Goal: Task Accomplishment & Management: Manage account settings

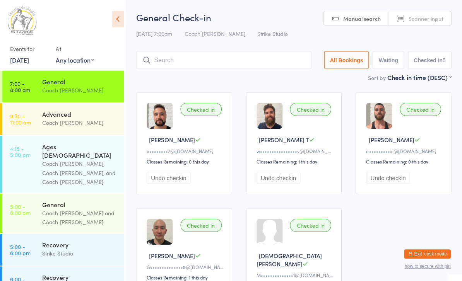
click at [283, 55] on input "search" at bounding box center [223, 60] width 175 height 18
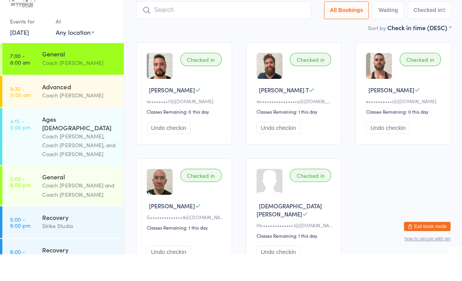
scroll to position [24, 0]
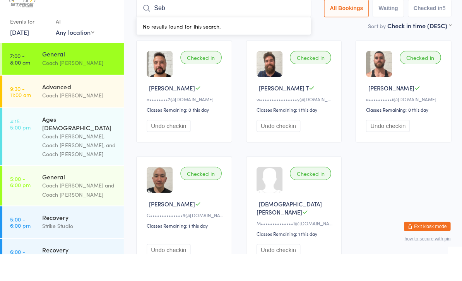
type input "Seb"
click at [436, 249] on button "Exit kiosk mode" at bounding box center [426, 253] width 46 height 9
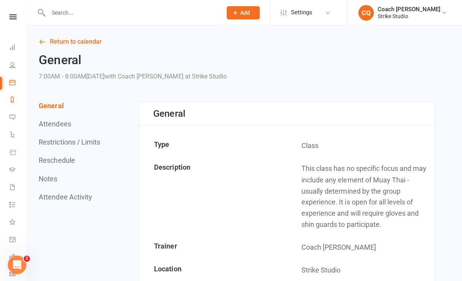
click at [19, 94] on link "Reports" at bounding box center [17, 100] width 17 height 17
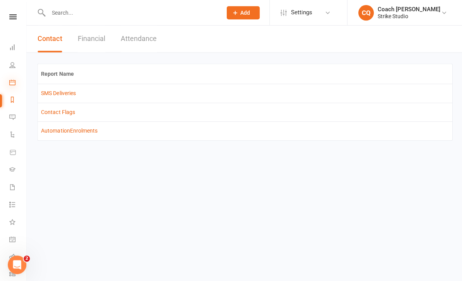
click at [9, 82] on icon at bounding box center [12, 82] width 6 height 6
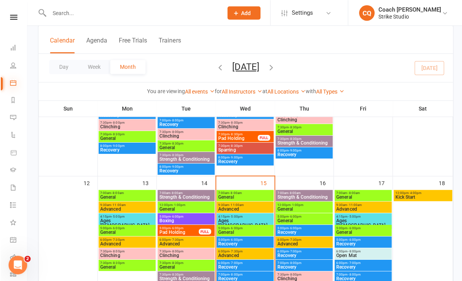
scroll to position [322, 0]
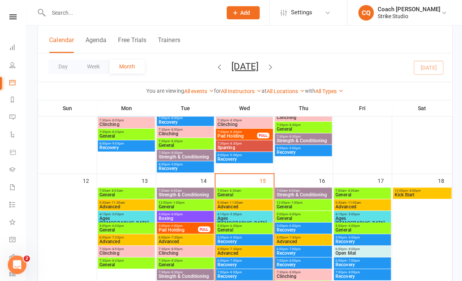
click at [259, 204] on span "Advanced" at bounding box center [244, 206] width 54 height 5
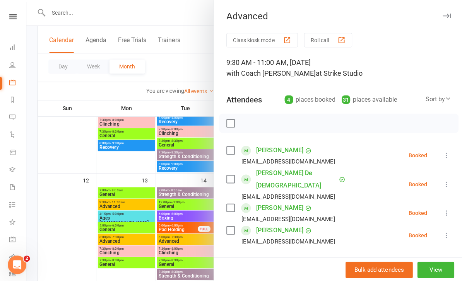
click at [58, 127] on div at bounding box center [244, 140] width 436 height 281
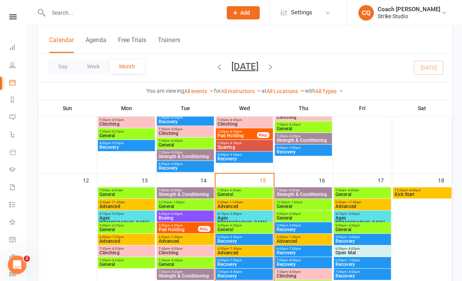
click at [260, 189] on span "7:00am - 8:00am" at bounding box center [244, 190] width 54 height 3
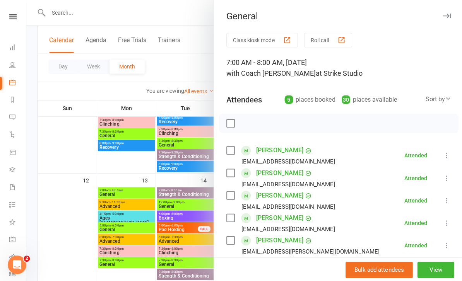
click at [61, 127] on div at bounding box center [244, 140] width 436 height 281
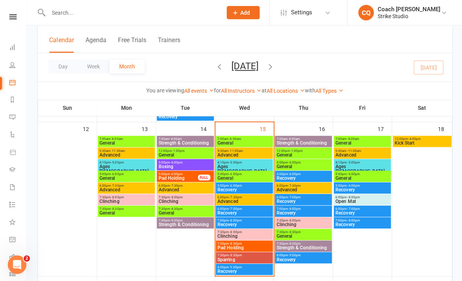
scroll to position [377, 0]
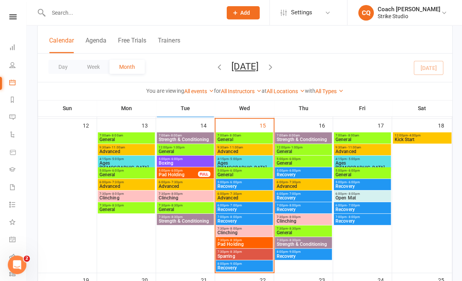
click at [206, 206] on span "7:30pm - 8:30pm" at bounding box center [185, 204] width 54 height 3
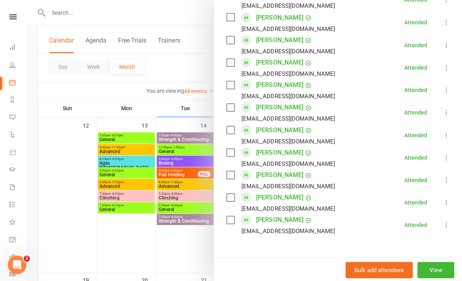
scroll to position [503, 0]
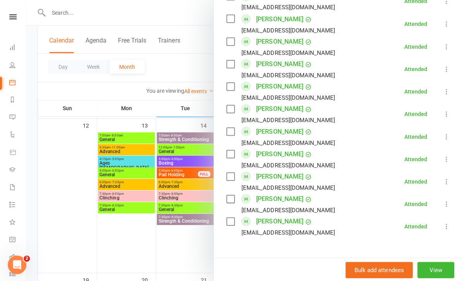
click at [83, 249] on div at bounding box center [244, 140] width 436 height 281
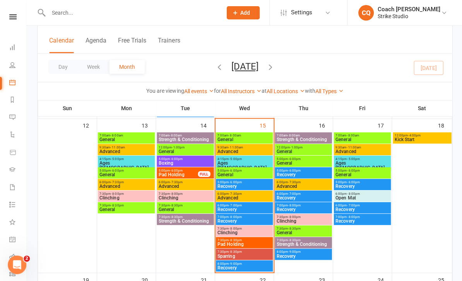
click at [115, 208] on span "General" at bounding box center [126, 209] width 54 height 5
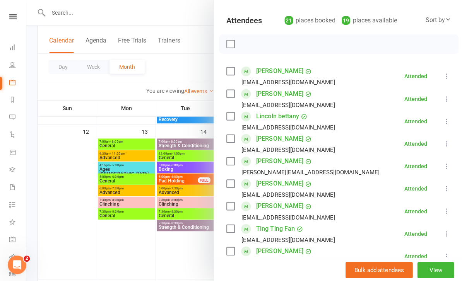
scroll to position [368, 0]
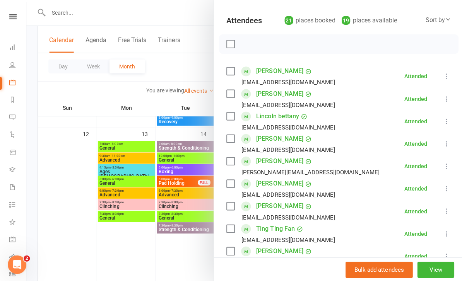
click at [93, 220] on div at bounding box center [244, 140] width 436 height 281
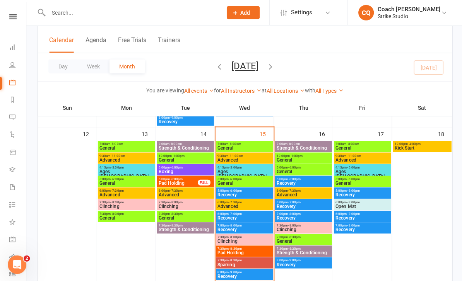
click at [107, 183] on span "General" at bounding box center [126, 183] width 54 height 5
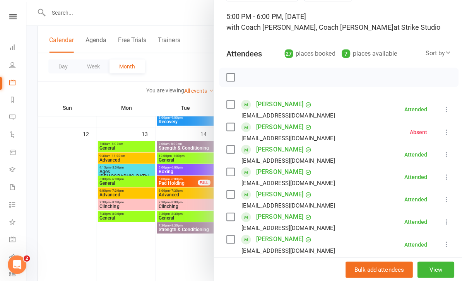
scroll to position [27, 0]
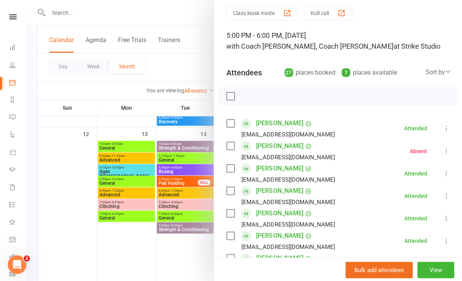
click at [86, 244] on div at bounding box center [244, 140] width 436 height 281
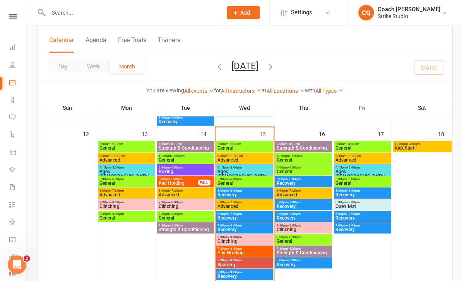
click at [113, 220] on span "General" at bounding box center [126, 218] width 54 height 5
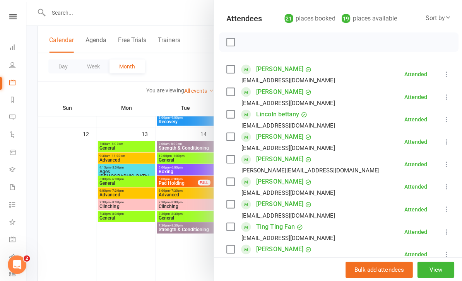
scroll to position [79, 0]
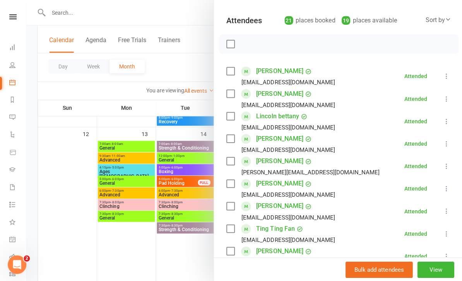
click at [80, 232] on div at bounding box center [244, 140] width 436 height 281
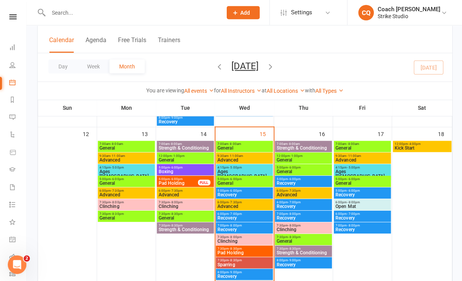
click at [115, 181] on span "General" at bounding box center [126, 183] width 54 height 5
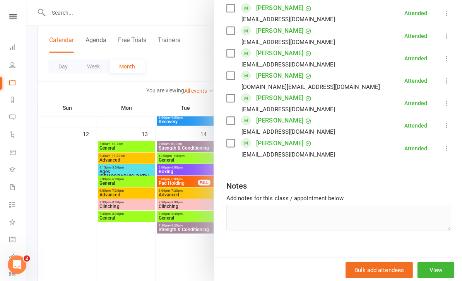
scroll to position [603, 0]
click at [75, 9] on div at bounding box center [244, 140] width 436 height 281
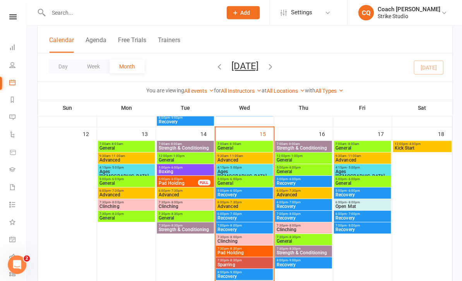
click at [254, 148] on span "General" at bounding box center [244, 148] width 54 height 5
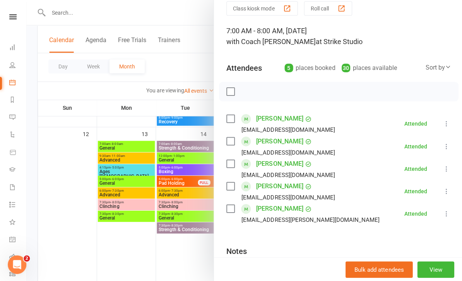
scroll to position [56, 0]
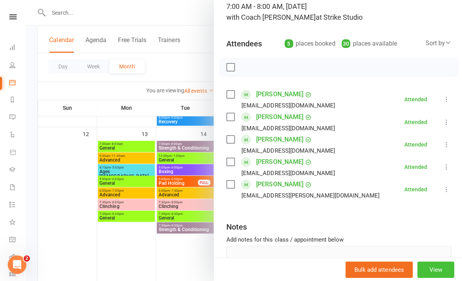
click at [442, 269] on button "View" at bounding box center [434, 269] width 37 height 16
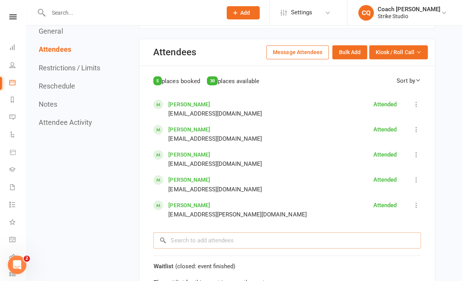
click at [348, 232] on input "search" at bounding box center [286, 240] width 267 height 16
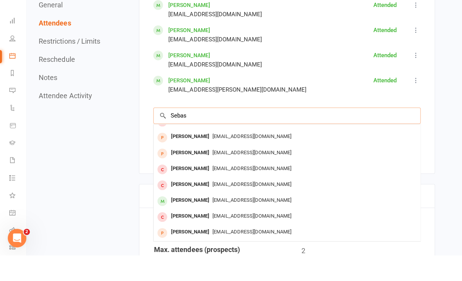
scroll to position [43, 0]
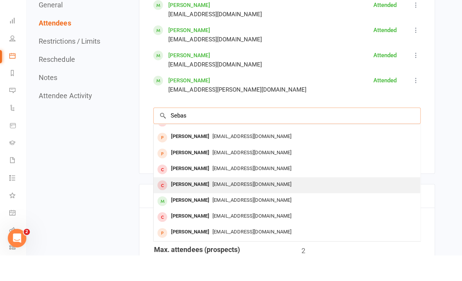
type input "Sebas"
click at [252, 208] on span "[EMAIL_ADDRESS][DOMAIN_NAME]" at bounding box center [251, 211] width 79 height 6
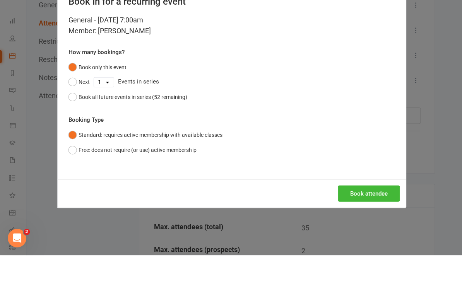
scroll to position [573, 0]
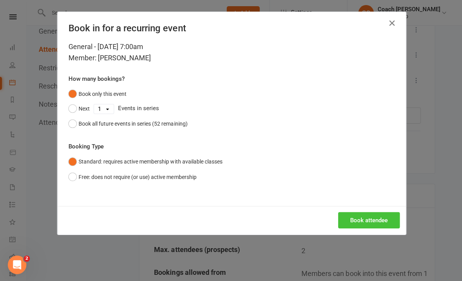
click at [365, 219] on button "Book attendee" at bounding box center [368, 220] width 62 height 16
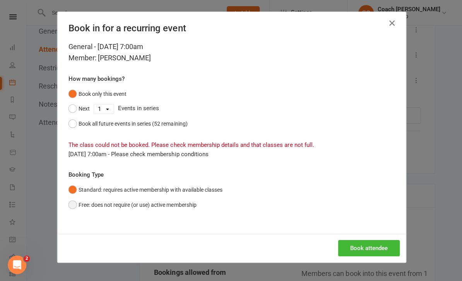
click at [183, 208] on button "Free: does not require (or use) active membership" at bounding box center [132, 204] width 128 height 15
click at [372, 247] on button "Book attendee" at bounding box center [368, 248] width 62 height 16
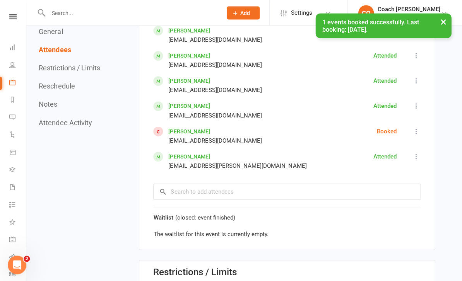
scroll to position [521, 0]
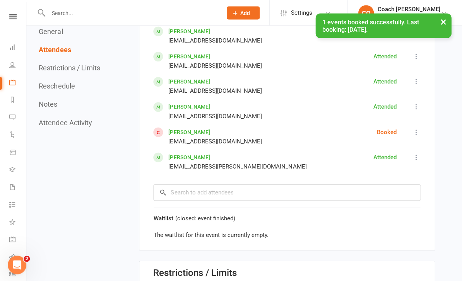
click at [194, 129] on link "[PERSON_NAME]" at bounding box center [188, 132] width 41 height 6
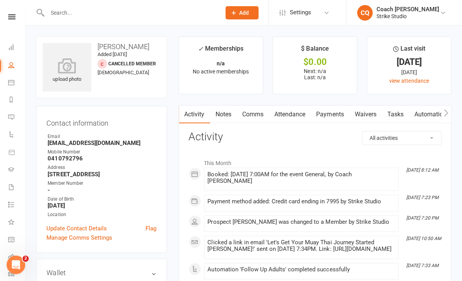
click at [75, 9] on input "text" at bounding box center [131, 12] width 170 height 11
click at [12, 83] on icon at bounding box center [12, 82] width 6 height 6
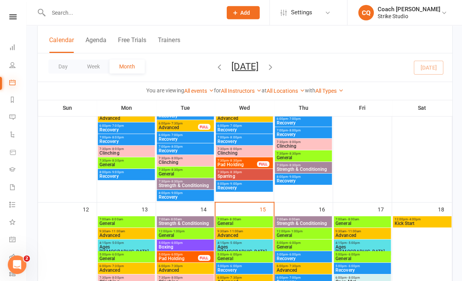
scroll to position [319, 0]
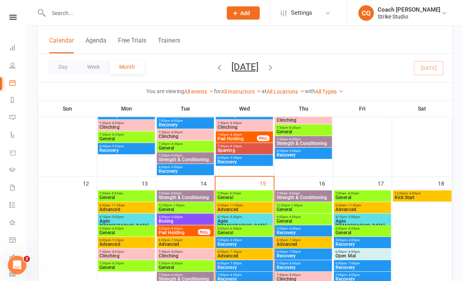
click at [250, 206] on span "Advanced" at bounding box center [244, 208] width 54 height 5
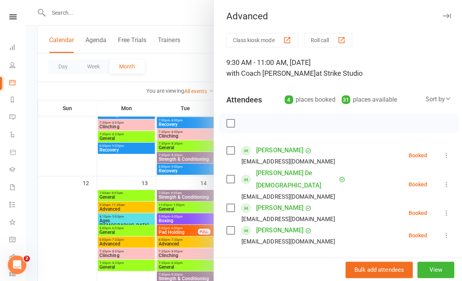
click at [188, 262] on div at bounding box center [244, 140] width 436 height 281
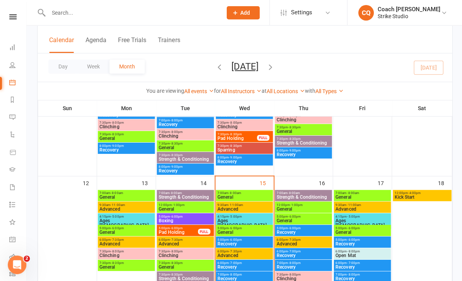
click at [257, 199] on span "General" at bounding box center [244, 197] width 54 height 5
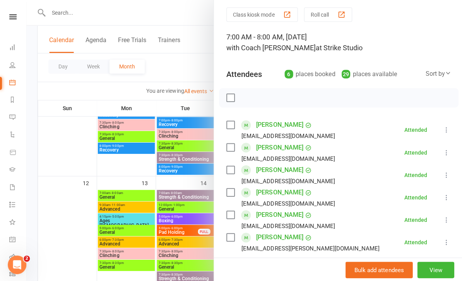
scroll to position [28, 0]
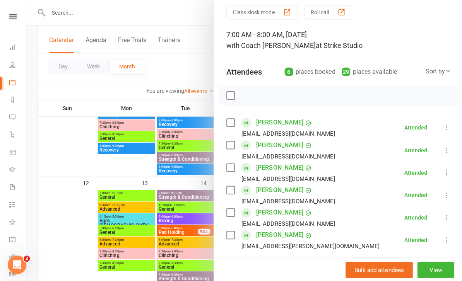
click at [188, 271] on div at bounding box center [244, 140] width 436 height 281
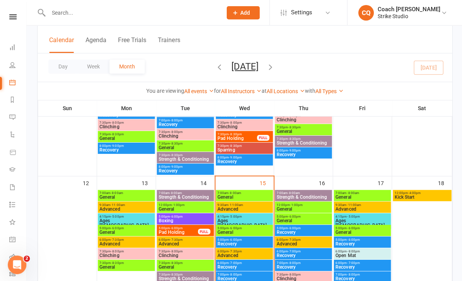
click at [136, 203] on span "9:30am - 11:00am" at bounding box center [126, 204] width 54 height 3
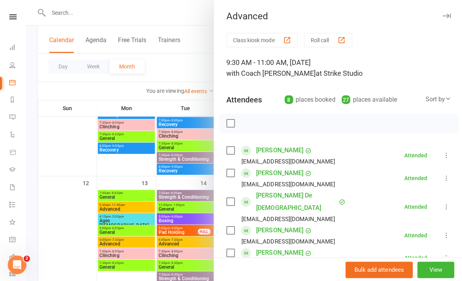
click at [149, 218] on div at bounding box center [244, 140] width 436 height 281
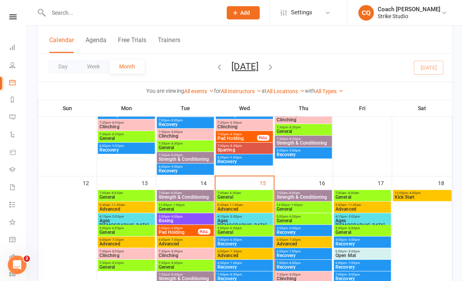
click at [143, 197] on span "General" at bounding box center [126, 197] width 54 height 5
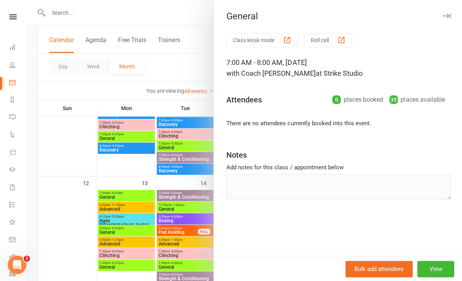
click at [154, 240] on div at bounding box center [244, 140] width 436 height 281
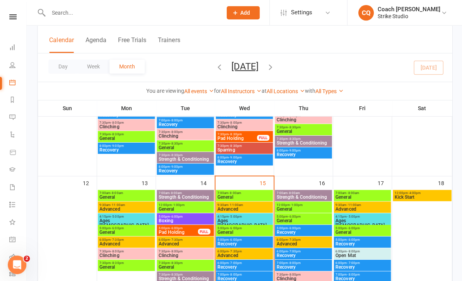
click at [241, 197] on span "General" at bounding box center [244, 197] width 54 height 5
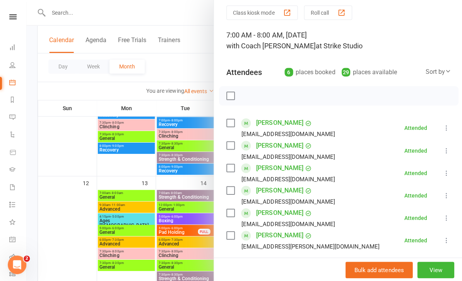
scroll to position [36, 0]
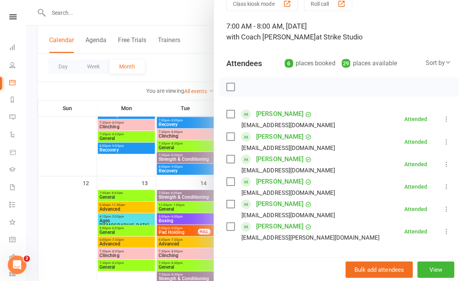
click at [188, 251] on div at bounding box center [244, 140] width 436 height 281
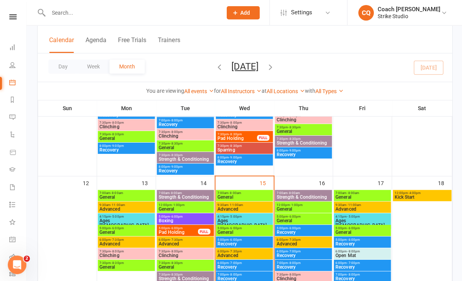
click at [354, 193] on span "- 8:00am" at bounding box center [352, 192] width 12 height 3
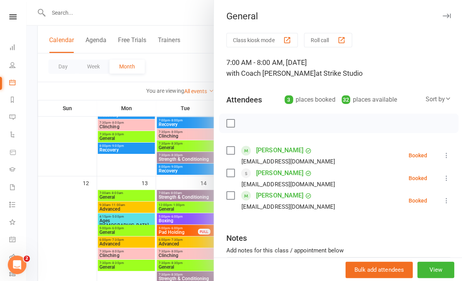
click at [202, 263] on div at bounding box center [244, 140] width 436 height 281
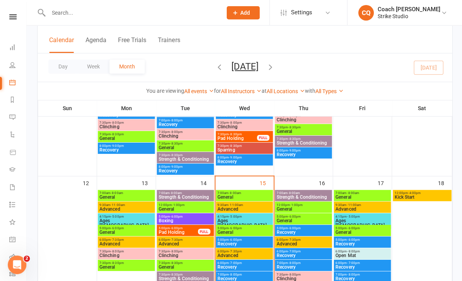
click at [249, 208] on span "Advanced" at bounding box center [244, 208] width 54 height 5
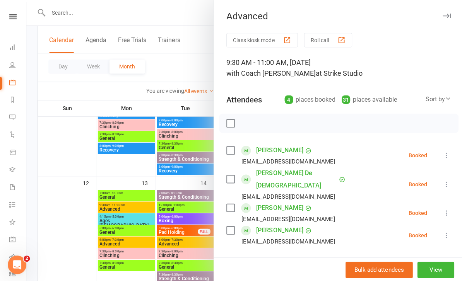
click at [197, 268] on div at bounding box center [244, 140] width 436 height 281
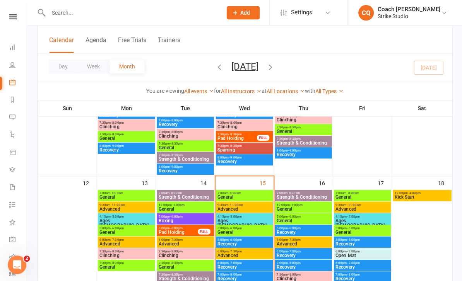
click at [246, 211] on span "Advanced" at bounding box center [244, 208] width 54 height 5
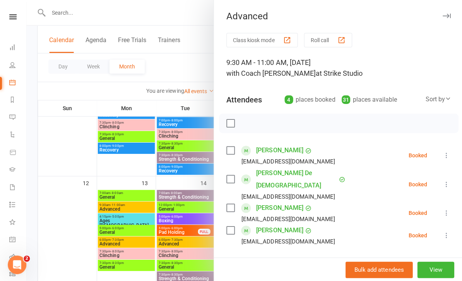
click at [192, 277] on div at bounding box center [244, 140] width 436 height 281
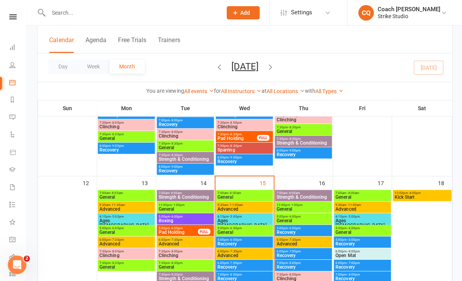
click at [252, 232] on span "General" at bounding box center [244, 232] width 54 height 5
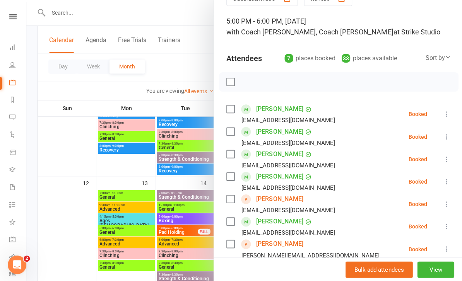
scroll to position [48, 0]
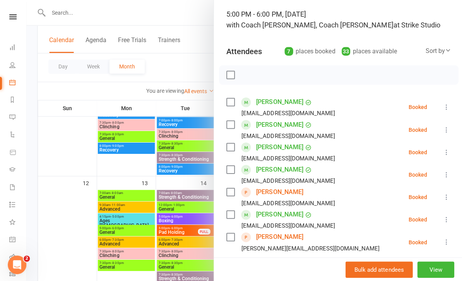
click at [183, 280] on div at bounding box center [244, 140] width 436 height 281
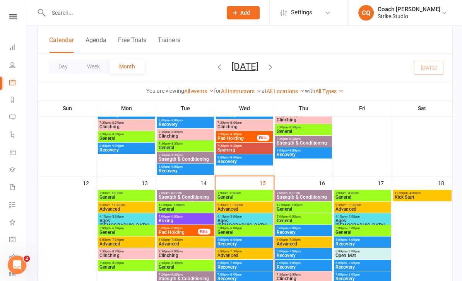
click at [254, 233] on span "General" at bounding box center [244, 232] width 54 height 5
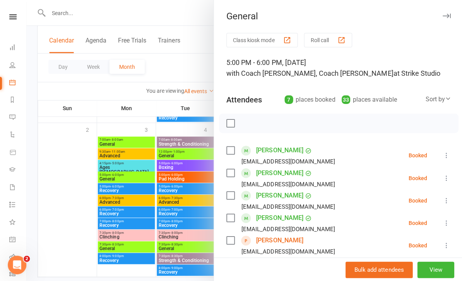
scroll to position [834, 0]
click at [196, 236] on div at bounding box center [244, 140] width 436 height 281
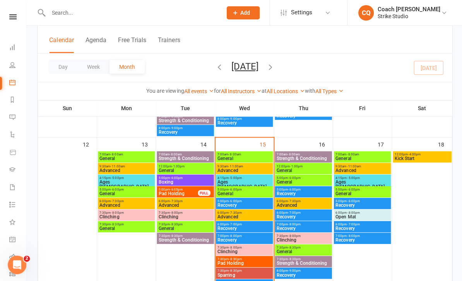
click at [250, 195] on span "General" at bounding box center [244, 193] width 54 height 5
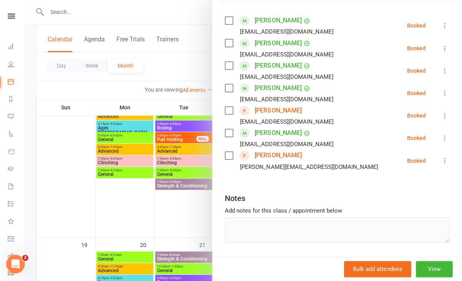
scroll to position [413, 0]
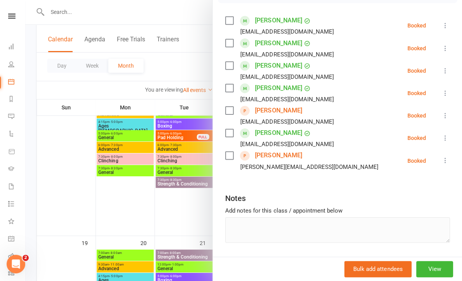
click at [195, 233] on div at bounding box center [244, 140] width 436 height 281
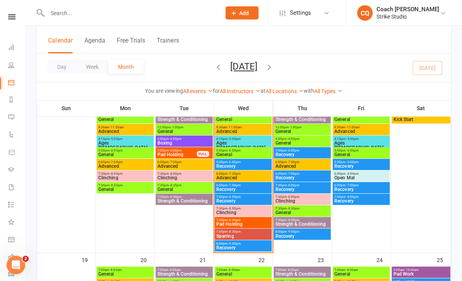
scroll to position [397, 0]
click at [254, 234] on span "Sparring" at bounding box center [244, 235] width 54 height 5
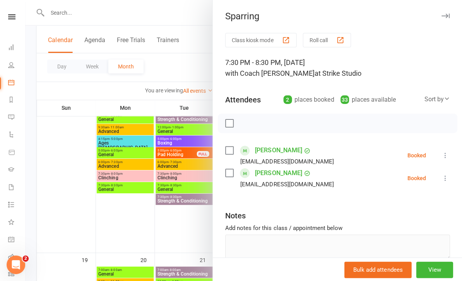
click at [202, 231] on div at bounding box center [244, 140] width 436 height 281
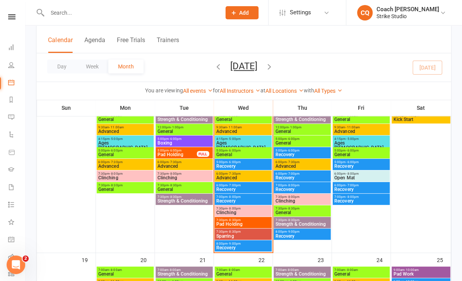
click at [263, 175] on span "Advanced" at bounding box center [244, 177] width 54 height 5
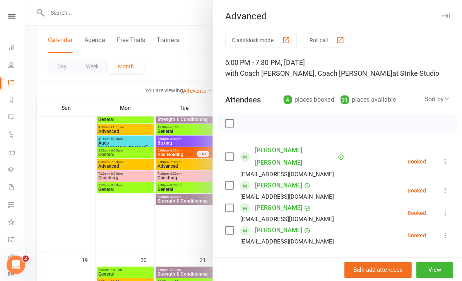
click at [208, 247] on div at bounding box center [244, 140] width 436 height 281
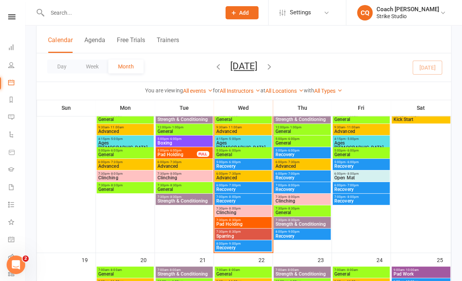
click at [257, 178] on span "Advanced" at bounding box center [244, 177] width 54 height 5
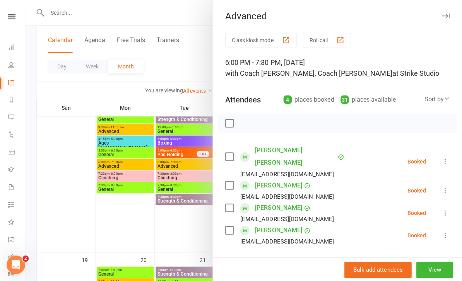
click at [203, 248] on div at bounding box center [244, 140] width 436 height 281
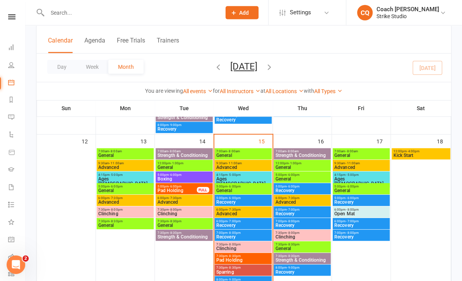
scroll to position [362, 0]
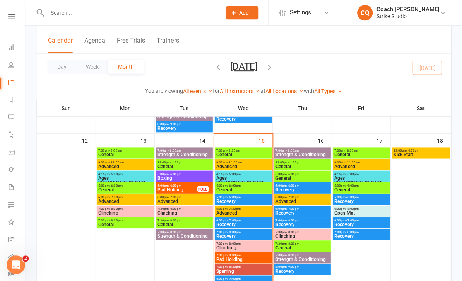
click at [314, 164] on span "General" at bounding box center [303, 166] width 54 height 5
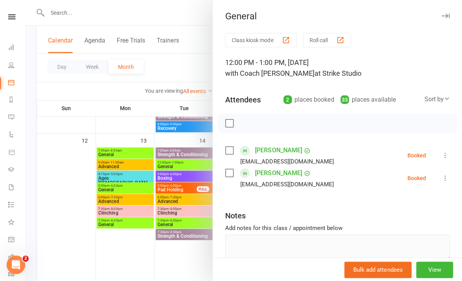
click at [195, 270] on div at bounding box center [244, 140] width 436 height 281
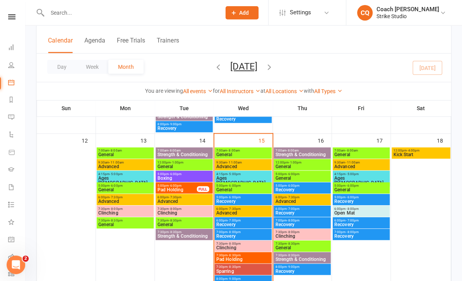
click at [314, 178] on span "General" at bounding box center [303, 177] width 54 height 5
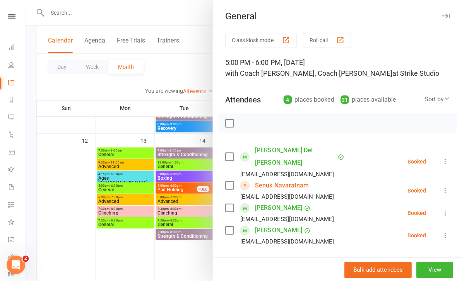
click at [186, 266] on div at bounding box center [244, 140] width 436 height 281
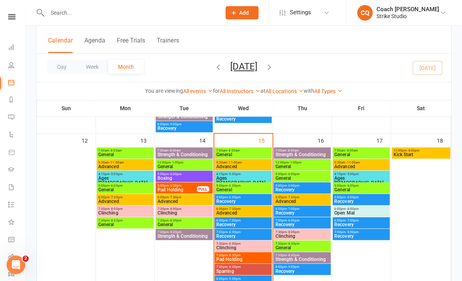
click at [256, 258] on span "Pad Holding" at bounding box center [244, 259] width 54 height 5
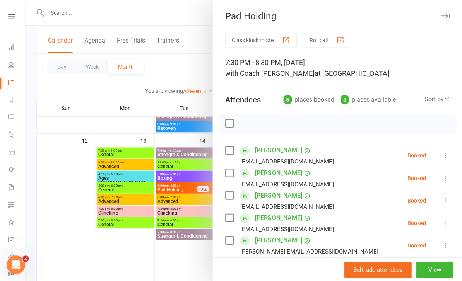
click at [196, 271] on div at bounding box center [244, 140] width 436 height 281
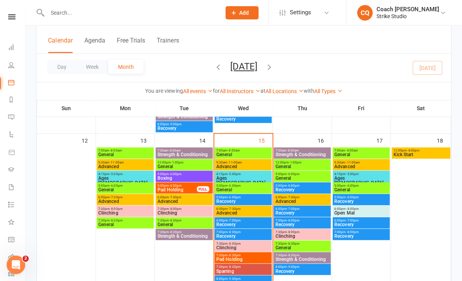
click at [315, 178] on span "General" at bounding box center [303, 177] width 54 height 5
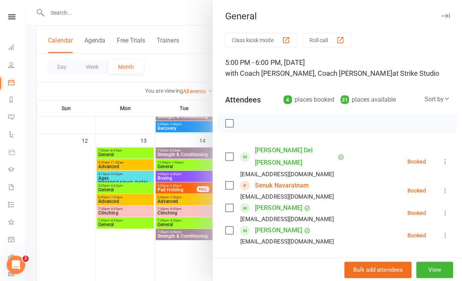
click at [206, 273] on div at bounding box center [244, 140] width 436 height 281
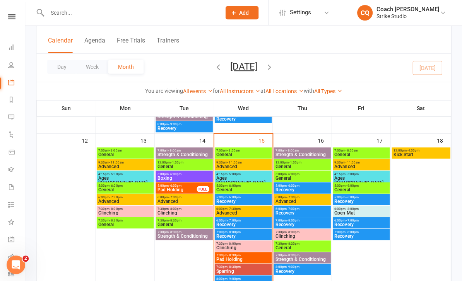
click at [303, 248] on span "General" at bounding box center [303, 247] width 54 height 5
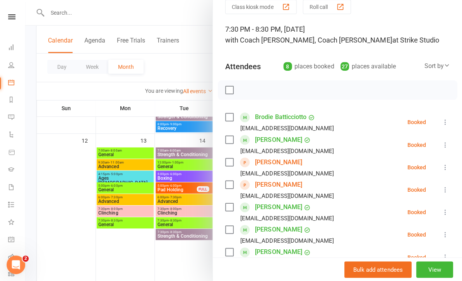
scroll to position [60, 0]
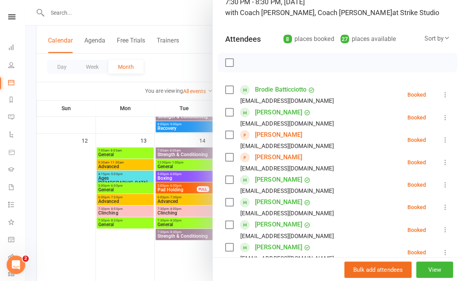
click at [224, 266] on div "Class kiosk mode Roll call 7:30 PM - 8:30 PM, [DATE] with Coach [PERSON_NAME], …" at bounding box center [337, 173] width 249 height 400
click at [180, 273] on div at bounding box center [244, 140] width 436 height 281
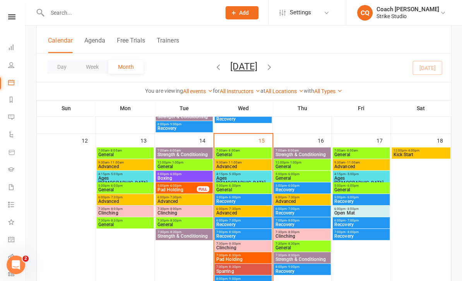
click at [249, 246] on span "Clinching" at bounding box center [244, 247] width 54 height 5
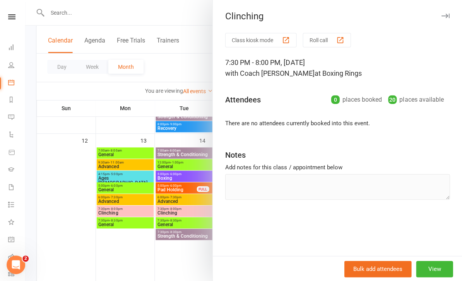
click at [60, 240] on div at bounding box center [244, 140] width 436 height 281
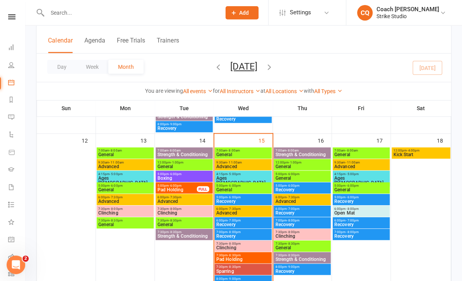
click at [259, 257] on span "Pad Holding" at bounding box center [244, 259] width 54 height 5
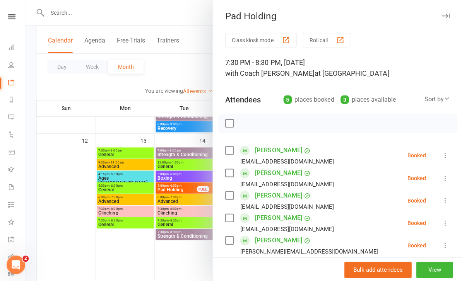
click at [53, 234] on div at bounding box center [244, 140] width 436 height 281
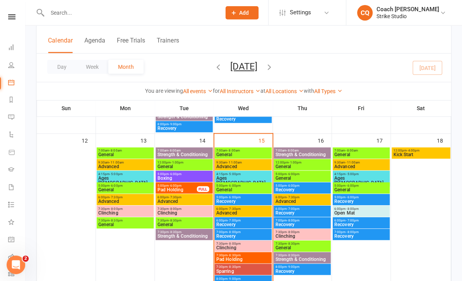
click at [295, 245] on span "General" at bounding box center [303, 247] width 54 height 5
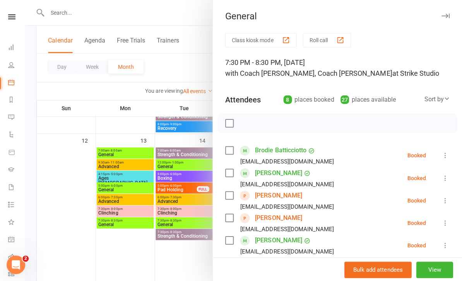
click at [52, 243] on div at bounding box center [244, 140] width 436 height 281
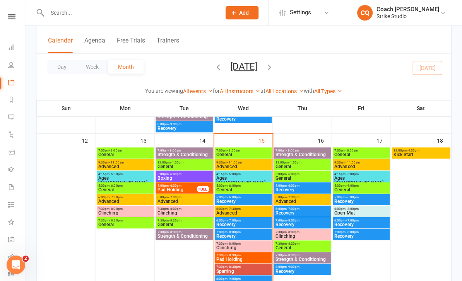
click at [322, 163] on span "12:00pm - 1:00pm" at bounding box center [303, 161] width 54 height 3
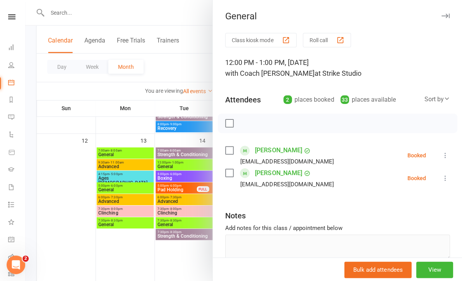
click at [44, 238] on div at bounding box center [244, 140] width 436 height 281
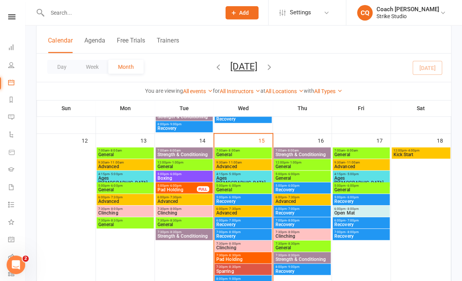
click at [322, 176] on span "General" at bounding box center [303, 177] width 54 height 5
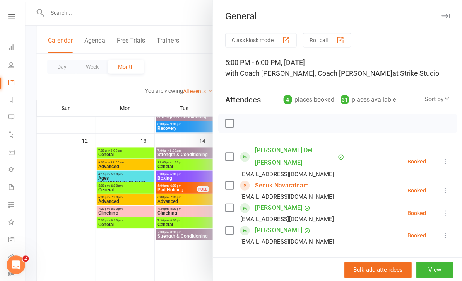
click at [58, 238] on div at bounding box center [244, 140] width 436 height 281
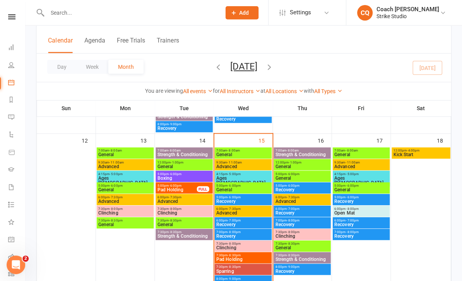
click at [321, 199] on span "Advanced" at bounding box center [303, 201] width 54 height 5
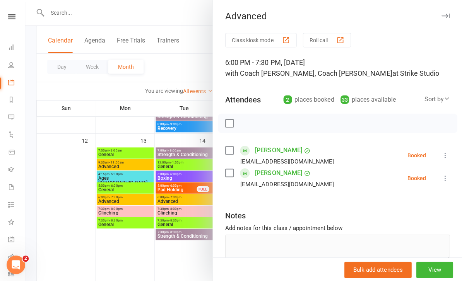
click at [50, 236] on div at bounding box center [244, 140] width 436 height 281
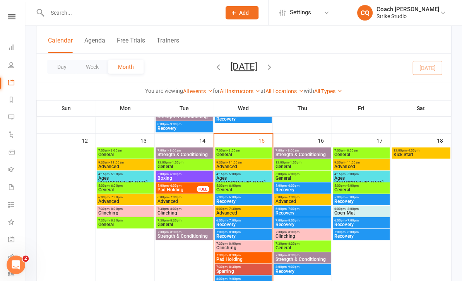
click at [298, 243] on span "7:30pm - 8:30pm" at bounding box center [303, 243] width 54 height 3
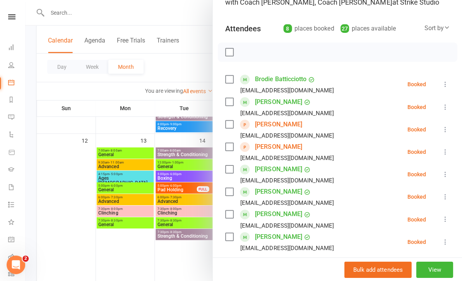
scroll to position [71, 0]
click at [45, 252] on div at bounding box center [244, 140] width 436 height 281
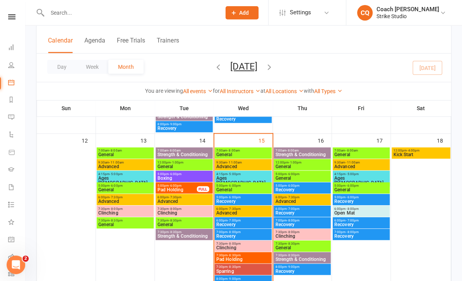
click at [317, 246] on span "General" at bounding box center [303, 247] width 54 height 5
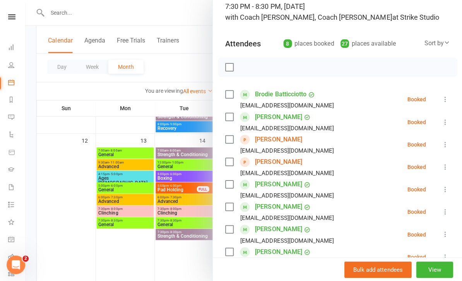
click at [48, 238] on div at bounding box center [244, 140] width 436 height 281
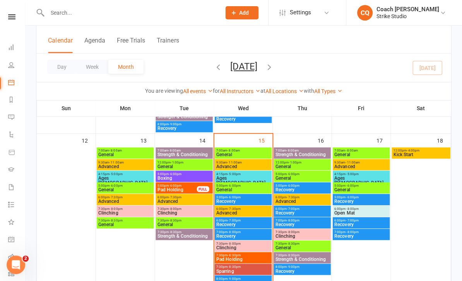
scroll to position [45, 0]
click at [55, 235] on div at bounding box center [67, 216] width 57 height 139
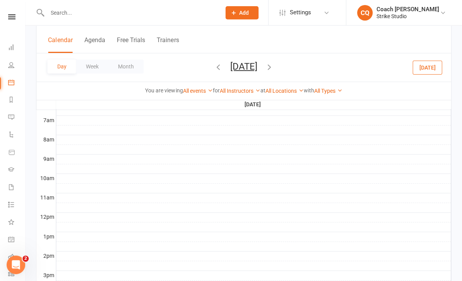
scroll to position [0, 0]
click at [123, 62] on button "Month" at bounding box center [126, 67] width 35 height 14
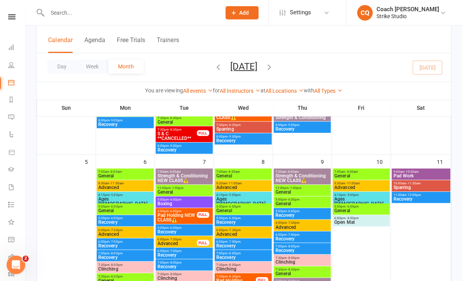
click at [358, 174] on span "General" at bounding box center [361, 175] width 54 height 5
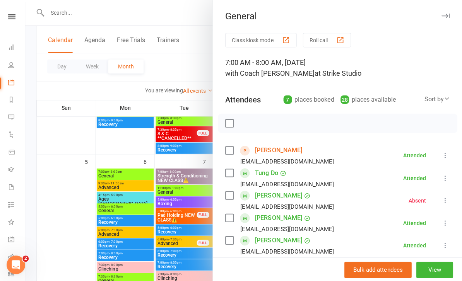
scroll to position [-4, 0]
click at [40, 236] on div at bounding box center [244, 140] width 436 height 281
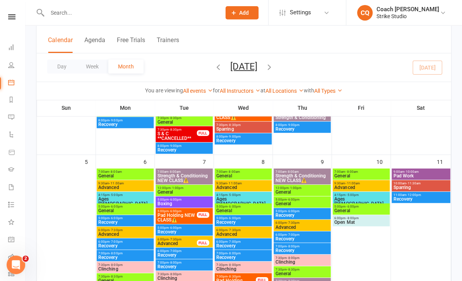
scroll to position [0, 0]
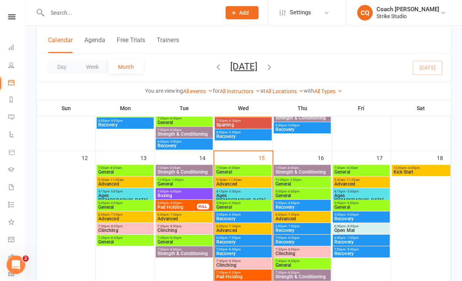
click at [372, 170] on span "General" at bounding box center [361, 172] width 54 height 5
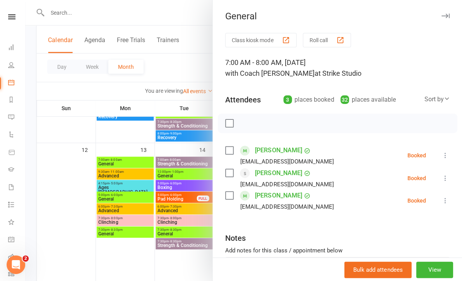
click at [44, 234] on div at bounding box center [244, 140] width 436 height 281
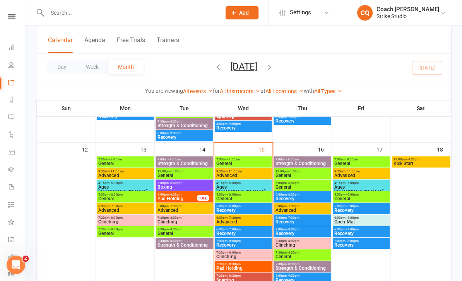
click at [381, 173] on span "Advanced" at bounding box center [361, 175] width 54 height 5
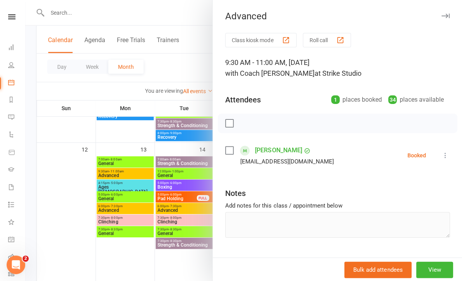
click at [44, 237] on div at bounding box center [244, 140] width 436 height 281
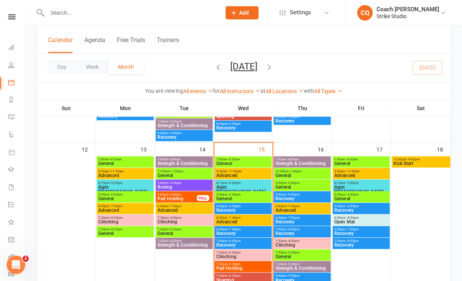
click at [381, 188] on span "Ages [DEMOGRAPHIC_DATA]" at bounding box center [361, 188] width 54 height 9
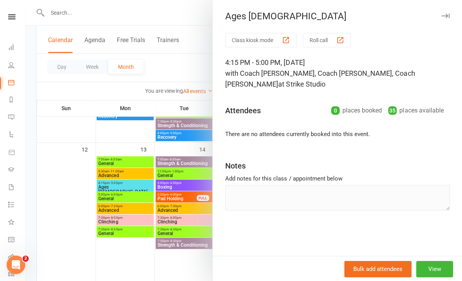
click at [42, 235] on div at bounding box center [244, 140] width 436 height 281
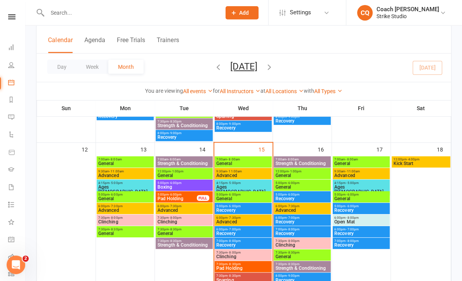
click at [378, 181] on span "4:15pm - 5:00pm" at bounding box center [361, 182] width 54 height 3
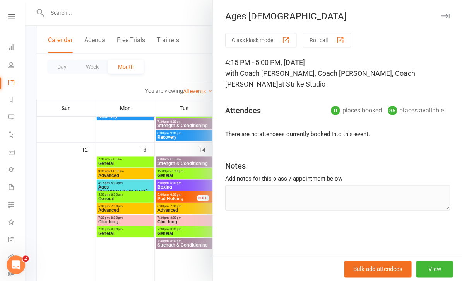
click at [42, 237] on div at bounding box center [244, 140] width 436 height 281
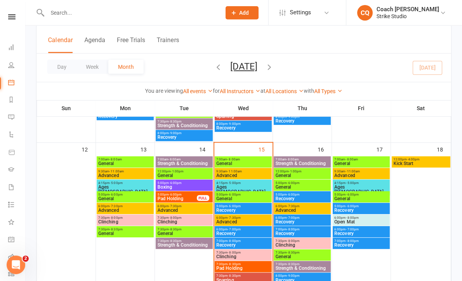
click at [370, 198] on span "General" at bounding box center [361, 198] width 54 height 5
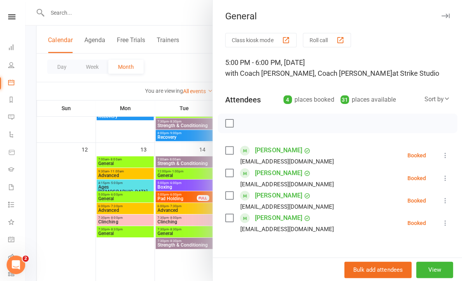
click at [52, 238] on div at bounding box center [244, 140] width 436 height 281
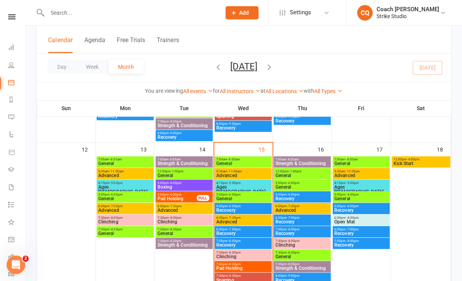
click at [367, 222] on span "Open Mat" at bounding box center [361, 221] width 54 height 5
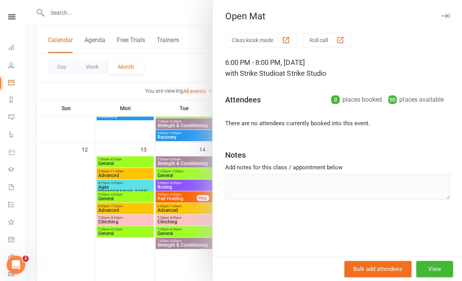
click at [48, 239] on div at bounding box center [244, 140] width 436 height 281
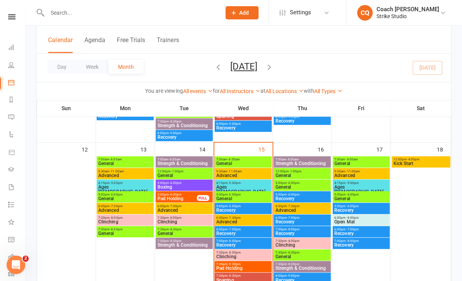
click at [382, 198] on span "General" at bounding box center [361, 198] width 54 height 5
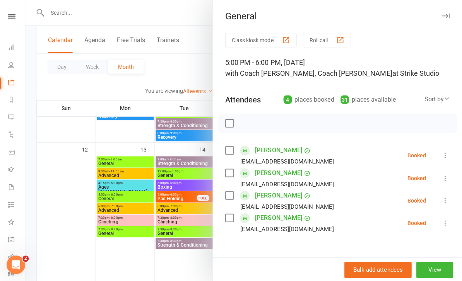
click at [44, 241] on div at bounding box center [244, 140] width 436 height 281
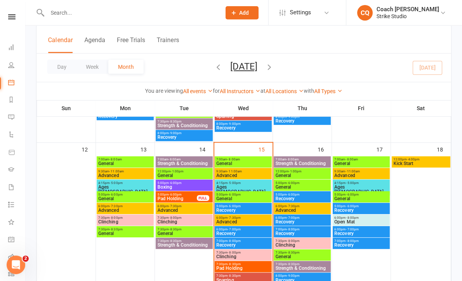
click at [105, 199] on span "General" at bounding box center [126, 198] width 54 height 5
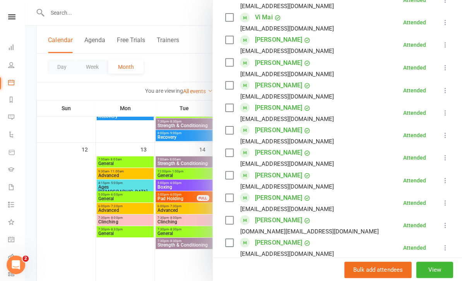
scroll to position [460, 0]
click at [281, 168] on link "[PERSON_NAME]" at bounding box center [279, 174] width 47 height 12
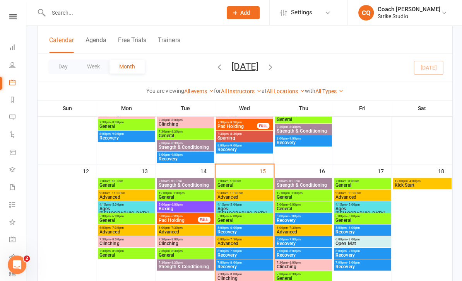
scroll to position [402, 0]
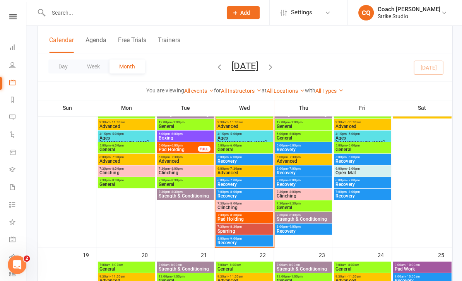
click at [134, 182] on span "General" at bounding box center [126, 184] width 54 height 5
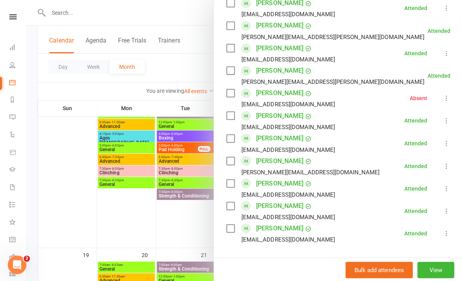
scroll to position [371, 0]
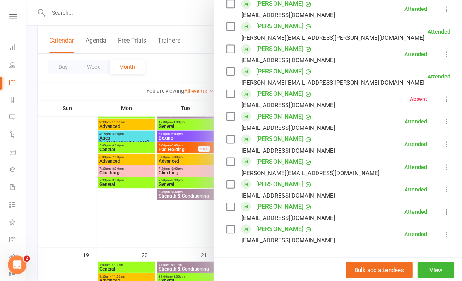
click at [202, 253] on div at bounding box center [244, 140] width 436 height 281
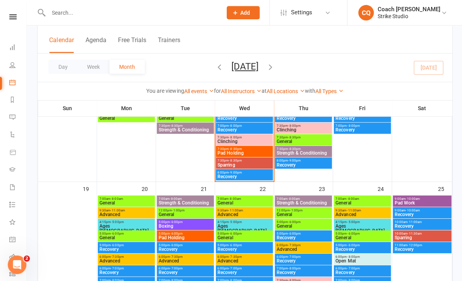
click at [251, 198] on span "7:00am - 8:00am" at bounding box center [244, 198] width 54 height 3
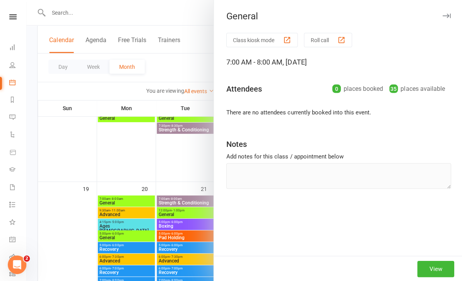
scroll to position [468, 0]
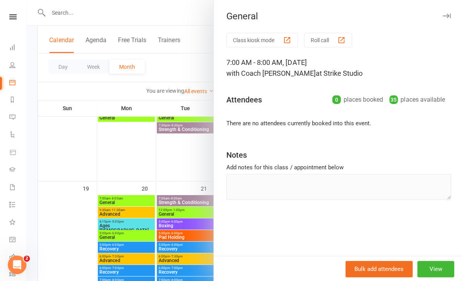
click at [207, 258] on div at bounding box center [244, 140] width 436 height 281
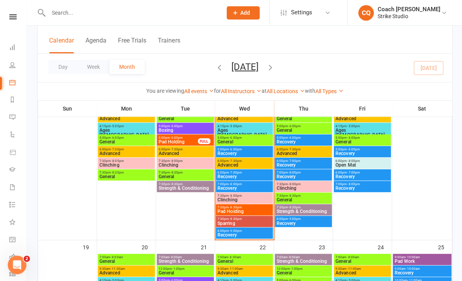
scroll to position [393, 0]
